Goal: Navigation & Orientation: Find specific page/section

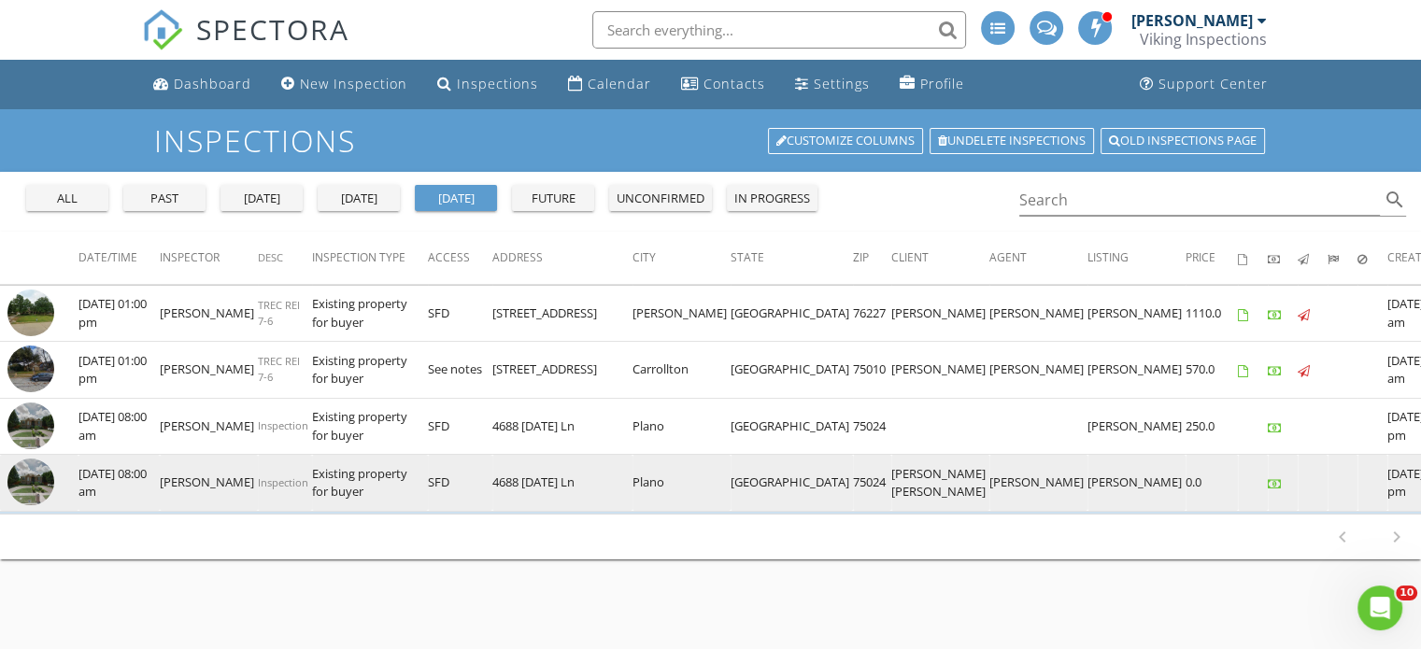
click at [31, 488] on img at bounding box center [30, 482] width 47 height 47
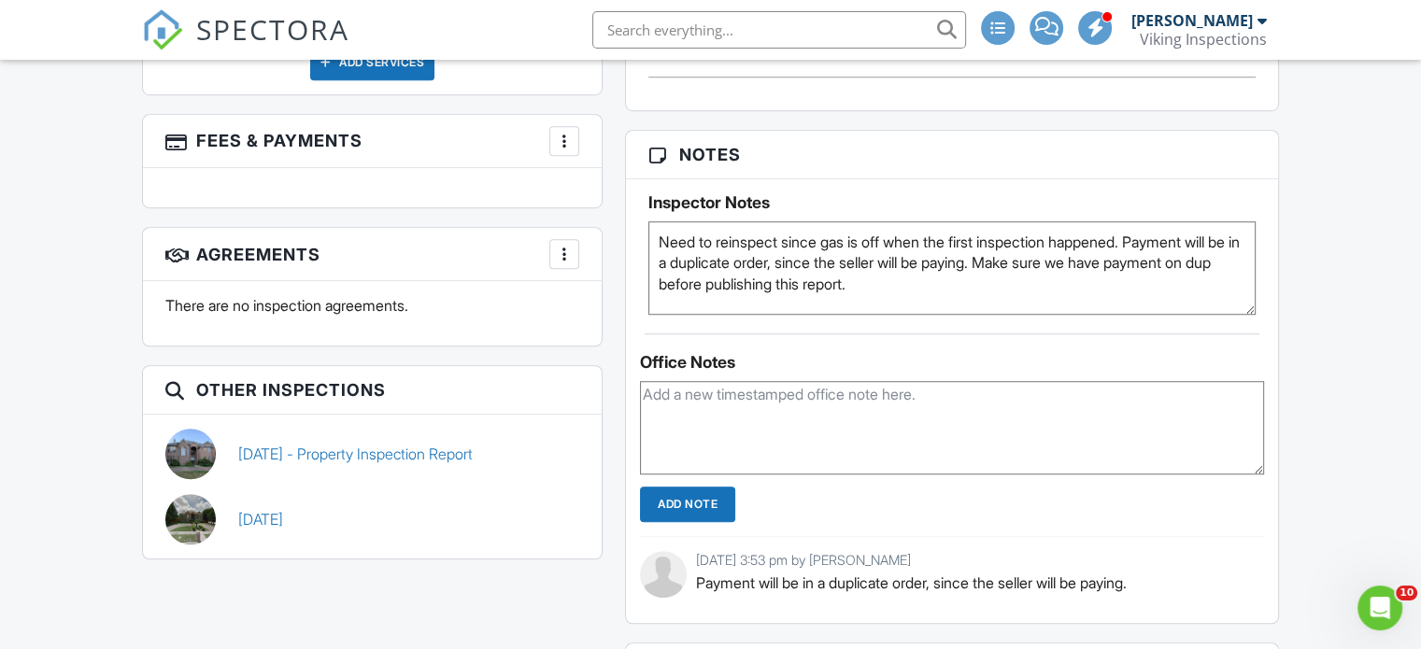
scroll to position [1345, 0]
